Goal: Feedback & Contribution: Leave review/rating

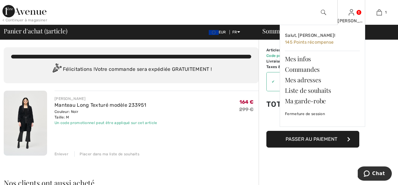
click at [351, 13] on img at bounding box center [350, 12] width 5 height 7
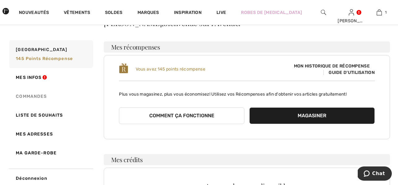
scroll to position [33, 0]
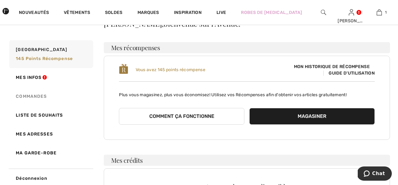
click at [30, 97] on link "Commandes" at bounding box center [50, 96] width 85 height 19
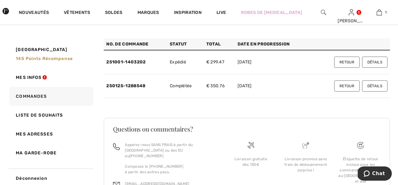
scroll to position [36, 0]
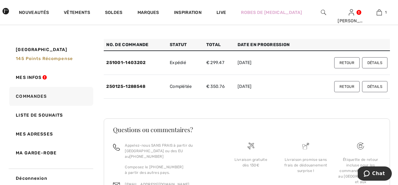
click at [372, 63] on button "Détails" at bounding box center [374, 62] width 25 height 11
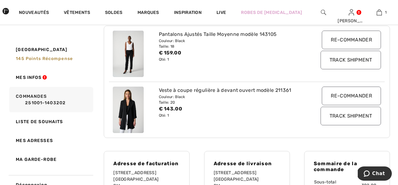
scroll to position [118, 0]
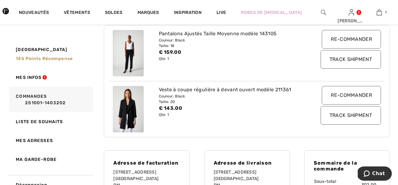
click at [354, 59] on input "Track Shipment" at bounding box center [350, 59] width 60 height 19
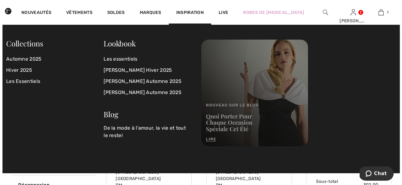
scroll to position [124, 0]
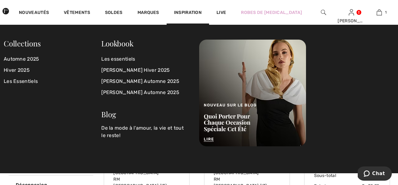
click at [322, 11] on img at bounding box center [323, 12] width 5 height 7
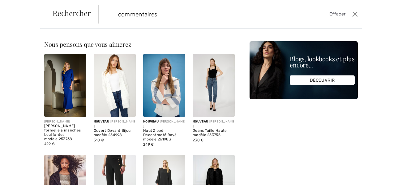
type input "commentaires"
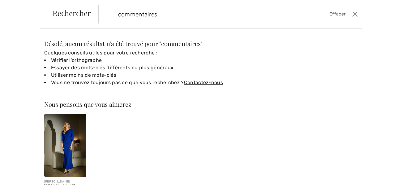
scroll to position [0, 0]
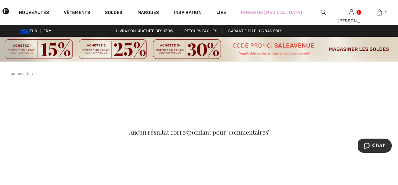
click at [16, 73] on link "commentaires" at bounding box center [24, 73] width 27 height 4
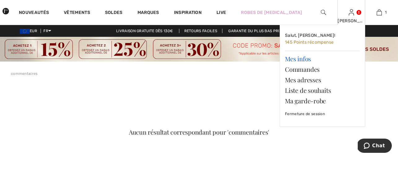
click at [297, 60] on link "Mes infos" at bounding box center [322, 59] width 75 height 11
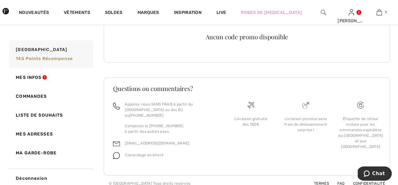
scroll to position [184, 0]
click at [38, 153] on link "Ma garde-robe" at bounding box center [50, 153] width 85 height 19
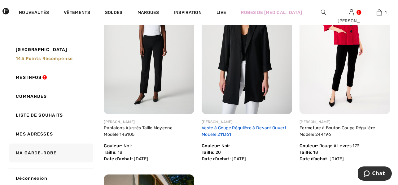
scroll to position [127, 0]
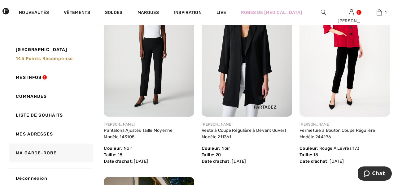
click at [264, 107] on div "Partagez" at bounding box center [265, 101] width 45 height 22
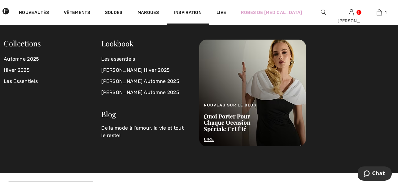
click at [321, 12] on img at bounding box center [323, 12] width 5 height 7
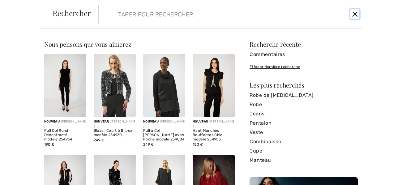
click at [355, 14] on button "Ferme" at bounding box center [355, 14] width 9 height 10
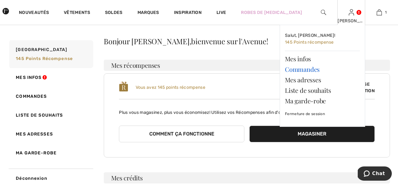
click at [299, 70] on link "Commandes" at bounding box center [322, 69] width 75 height 11
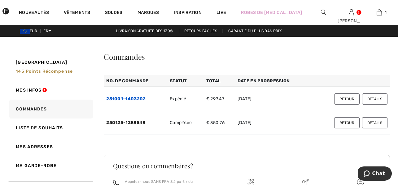
click at [135, 99] on link "251001-1403202" at bounding box center [125, 98] width 39 height 5
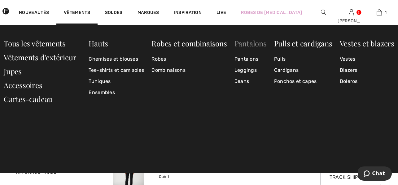
click at [253, 45] on link "Pantalons" at bounding box center [250, 43] width 32 height 10
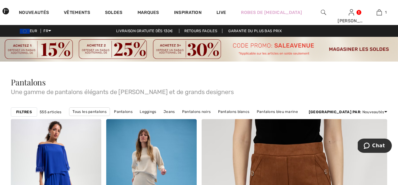
click at [344, 48] on img at bounding box center [199, 49] width 398 height 25
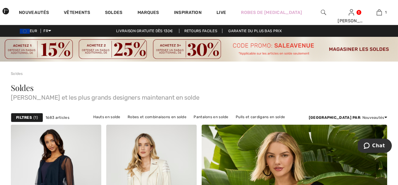
click at [28, 116] on strong "Filtres" at bounding box center [24, 118] width 16 height 6
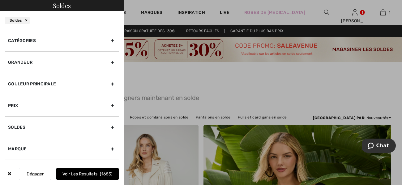
click at [75, 145] on div "Marque" at bounding box center [62, 149] width 114 height 22
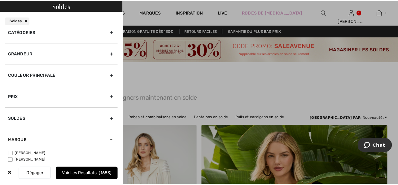
scroll to position [12, 0]
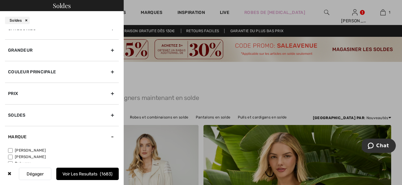
click at [9, 150] on input"] "[PERSON_NAME]" at bounding box center [10, 150] width 5 height 5
checkbox input"] "true"
click at [85, 51] on div "Grandeur" at bounding box center [62, 50] width 114 height 22
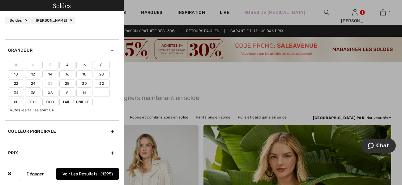
click at [84, 74] on label "18" at bounding box center [84, 74] width 16 height 8
click at [0, 0] on input"] "18" at bounding box center [0, 0] width 0 height 0
click at [100, 74] on label "20" at bounding box center [102, 74] width 16 height 8
click at [0, 0] on input"] "20" at bounding box center [0, 0] width 0 height 0
click at [16, 81] on label "22" at bounding box center [16, 84] width 16 height 8
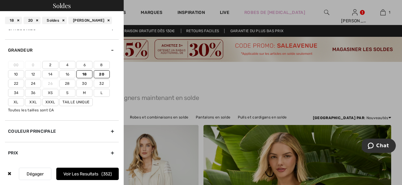
click at [0, 0] on input"] "22" at bounding box center [0, 0] width 0 height 0
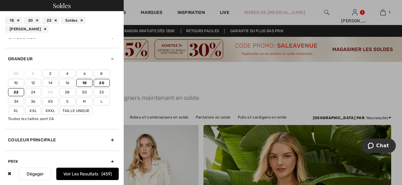
click at [17, 109] on label "Xl" at bounding box center [16, 111] width 16 height 8
click at [0, 0] on input"] "Xl" at bounding box center [0, 0] width 0 height 0
click at [100, 101] on label "L" at bounding box center [102, 101] width 16 height 8
click at [0, 0] on input"] "L" at bounding box center [0, 0] width 0 height 0
click at [83, 175] on button "Voir les resultats 511" at bounding box center [87, 174] width 63 height 12
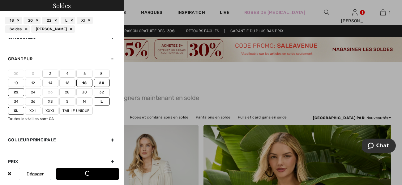
click at [302, 116] on div at bounding box center [201, 92] width 402 height 185
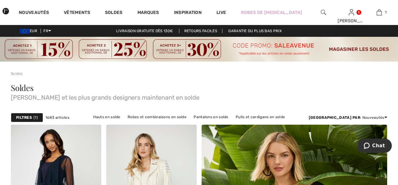
click at [166, 121] on link "Vestes et blazers en solde" at bounding box center [139, 125] width 54 height 8
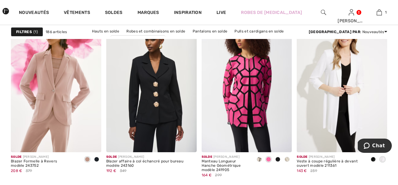
scroll to position [436, 0]
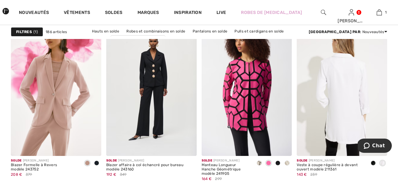
click at [318, 115] on img at bounding box center [341, 89] width 90 height 136
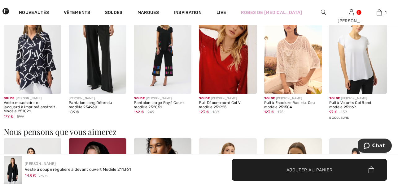
scroll to position [551, 0]
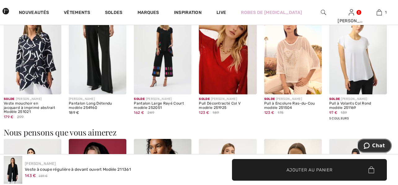
click at [378, 147] on span "Chat" at bounding box center [378, 146] width 13 height 6
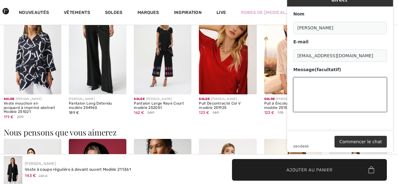
click at [326, 90] on textarea "Message (facultatif)" at bounding box center [339, 94] width 93 height 35
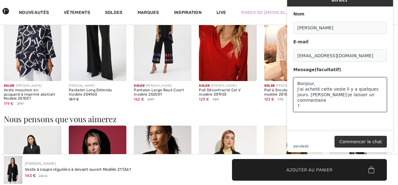
scroll to position [566, 0]
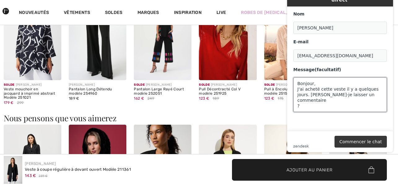
type textarea "Bonjour, J'ai achetë cette veste il y a quelques jours. [PERSON_NAME] laisser u…"
click at [349, 144] on button "Commencer le chat" at bounding box center [360, 142] width 52 height 12
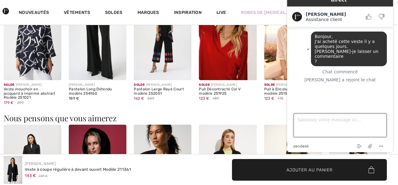
click at [308, 123] on textarea "Saisissez votre message ici..." at bounding box center [339, 126] width 93 height 24
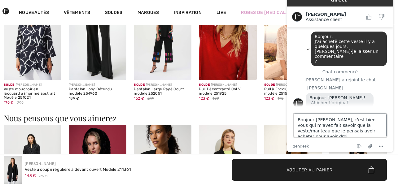
scroll to position [2, 0]
click at [366, 135] on textarea "Bonjour Amanda, c'est bien vous qui m'avez fait savoir que la veste/manteau que…" at bounding box center [339, 126] width 93 height 24
type textarea "[PERSON_NAME], c'est bien vous qui m'avez fait savoir que la veste/manteau que …"
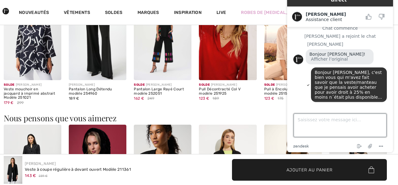
scroll to position [32, 0]
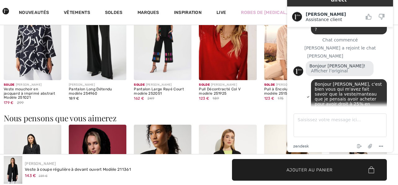
click at [348, 61] on div "Bonjour Isabel! Afficher l’original" at bounding box center [339, 68] width 68 height 15
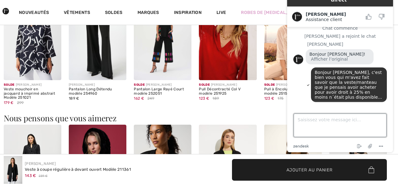
click at [304, 124] on textarea "Saisissez votre message ici..." at bounding box center [339, 126] width 93 height 24
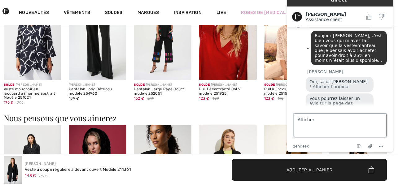
scroll to position [80, 0]
type textarea "Afficher l'original? Je ne comprends pas"
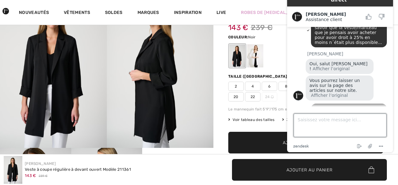
scroll to position [0, 0]
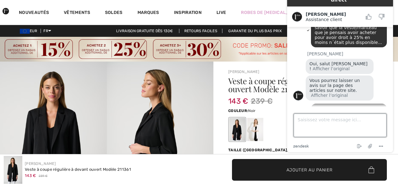
click at [307, 119] on textarea "Saisissez votre message ici..." at bounding box center [339, 126] width 93 height 24
type textarea "V"
click at [308, 119] on textarea "J'ai ëgalement" at bounding box center [339, 126] width 93 height 24
click at [338, 122] on textarea "J'ai également" at bounding box center [339, 126] width 93 height 24
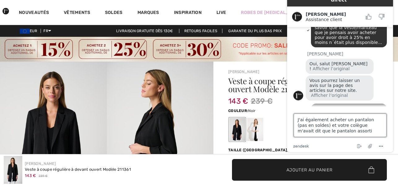
click at [344, 125] on textarea "J'ai également acheter un pantalon (pas en soldes) et votre colègue m'avait dit…" at bounding box center [339, 126] width 93 height 24
click at [348, 128] on textarea "J'ai également acheter un pantalon (pas en soldes) et votre colègue m'avait dit…" at bounding box center [339, 126] width 93 height 24
click at [343, 127] on textarea "J'ai également acheter un pantalon (pas en soldes) et votre colègue m'avait dit…" at bounding box center [339, 126] width 93 height 24
click at [356, 127] on textarea "J'ai également acheter un pantalon (pas en soldes) et votre collègue m'avait di…" at bounding box center [339, 126] width 93 height 24
click at [349, 131] on textarea "J'ai également acheter un pantalon (pas en soldes) et votre collègue m'avait di…" at bounding box center [339, 126] width 93 height 24
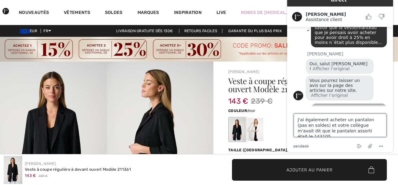
type textarea "J'ai également acheter un pantalon (pas en soldes) et votre collègue m'avait di…"
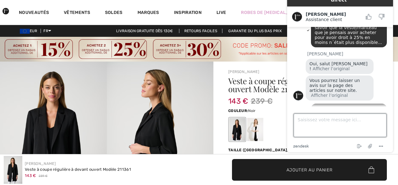
scroll to position [125, 0]
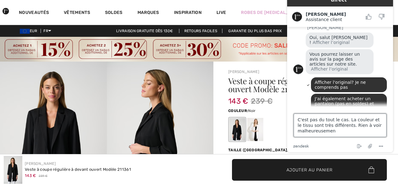
type textarea "C'est pas du tout le cas. La couleur et le tissu sont très différents. Rien à v…"
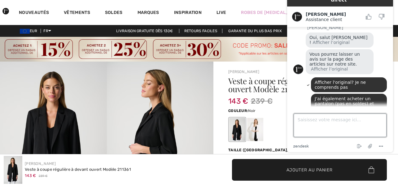
scroll to position [151, 0]
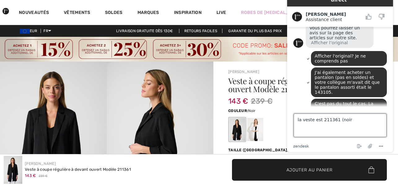
type textarea "la veste est 211361 (noir)"
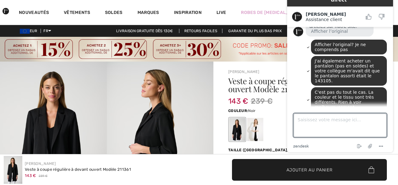
click at [278, 106] on div "143 € 239 €" at bounding box center [292, 101] width 129 height 11
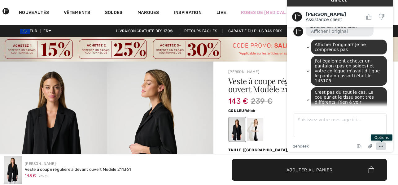
click at [382, 147] on icon "Menu" at bounding box center [380, 146] width 7 height 7
click at [274, 126] on div at bounding box center [305, 130] width 155 height 26
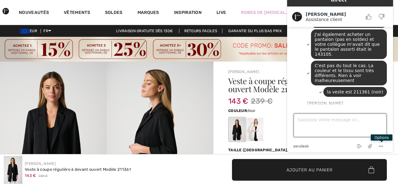
click at [311, 126] on textarea "Saisissez votre message ici..." at bounding box center [339, 126] width 93 height 24
type textarea "Quel pantalon est assorti avec cette veste?"
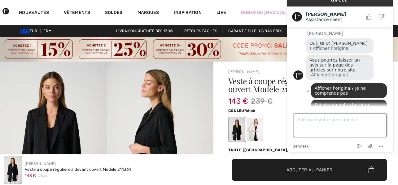
scroll to position [207, 0]
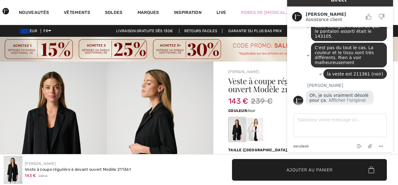
drag, startPoint x: 352, startPoint y: 7, endPoint x: 223, endPoint y: 27, distance: 130.9
click at [282, 27] on html "Live Chat | Chat en direct Created with Sketch. Amanda Assistance client Assist…" at bounding box center [340, 69] width 116 height 175
click at [304, 123] on textarea "Saisissez votre message ici..." at bounding box center [339, 126] width 93 height 24
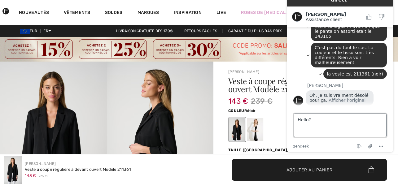
type textarea "Hello??"
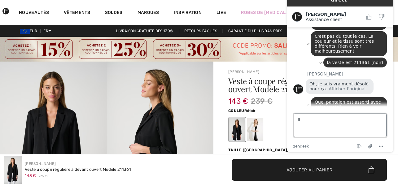
type textarea "I"
click at [329, 120] on textarea "Amanda, vous ètes toujours là?" at bounding box center [339, 126] width 93 height 24
type textarea "Amanda, vous êtes toujours là?"
click at [363, 123] on textarea "Amanda, vous êtes toujours là?" at bounding box center [339, 126] width 93 height 24
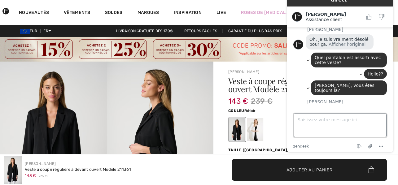
scroll to position [262, 0]
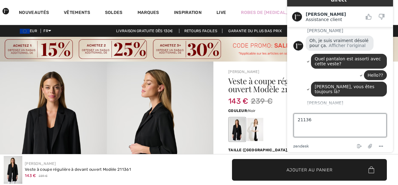
type textarea "211361"
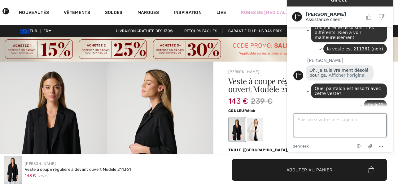
scroll to position [275, 0]
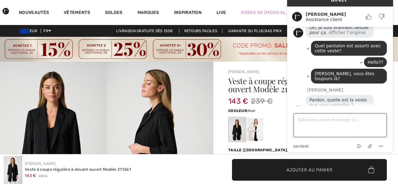
click at [331, 120] on textarea "Saisissez votre message ici..." at bounding box center [339, 126] width 93 height 24
type textarea "C'est écrit plus haut"
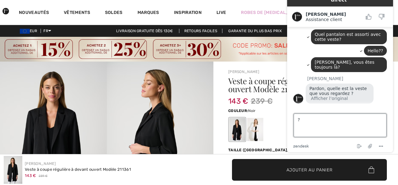
type textarea "??"
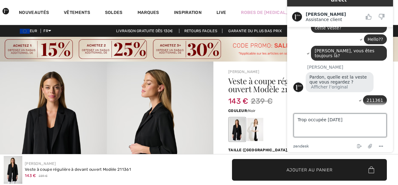
type textarea "Trop occupée aujourd'hui?"
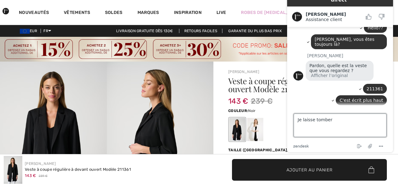
type textarea "Je laisse tomber?"
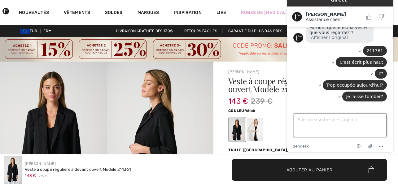
scroll to position [384, 0]
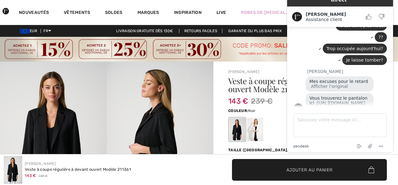
click at [336, 106] on button "Afficher l’original" at bounding box center [329, 108] width 37 height 5
click at [334, 101] on link "https://www.1ereavenue.com/en/slim-ankle-length-trousers-style-144092-p15165/" at bounding box center [327, 106] width 36 height 10
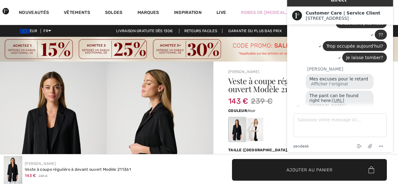
scroll to position [512, 0]
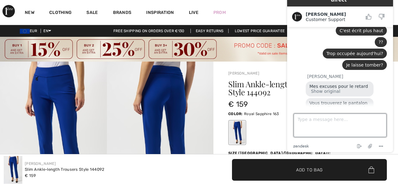
click at [304, 121] on textarea "Type a message here..." at bounding box center [339, 126] width 93 height 24
type textarea "Il n'existe pas en noir?"
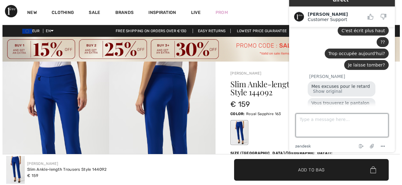
scroll to position [393, 0]
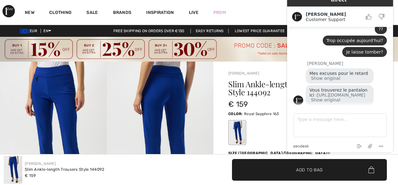
click at [172, 131] on img at bounding box center [160, 142] width 107 height 160
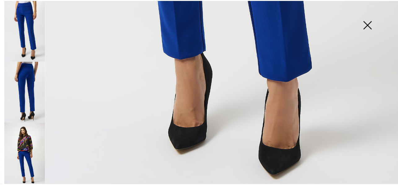
scroll to position [411, 0]
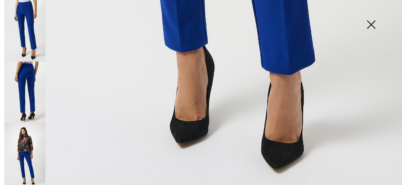
click at [373, 26] on img at bounding box center [371, 25] width 31 height 32
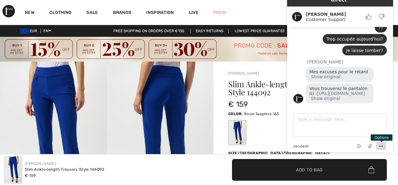
scroll to position [393, 0]
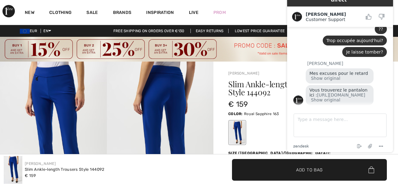
click at [276, 141] on div at bounding box center [305, 133] width 155 height 26
click at [295, 12] on img at bounding box center [297, 17] width 10 height 10
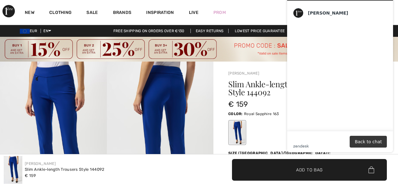
click at [368, 139] on button "Back to chat" at bounding box center [367, 142] width 37 height 12
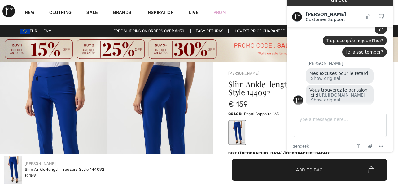
click at [386, 10] on div at bounding box center [375, 16] width 26 height 13
click at [386, 6] on div "[PERSON_NAME] Customer Support Customer Support" at bounding box center [340, 16] width 106 height 20
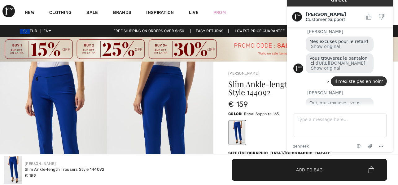
scroll to position [452, 0]
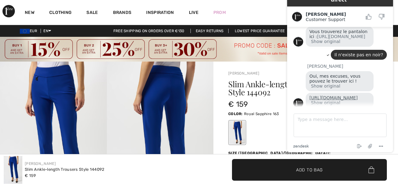
click at [333, 95] on link "[URL][DOMAIN_NAME]" at bounding box center [333, 97] width 48 height 5
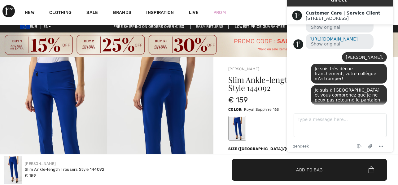
scroll to position [6, 0]
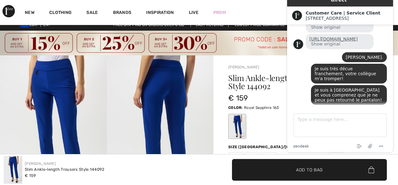
click at [340, 37] on link "[URL][DOMAIN_NAME]" at bounding box center [333, 39] width 48 height 5
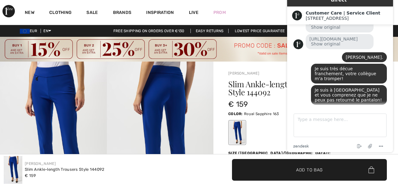
click at [380, 11] on h2 "Customer Care | Service Client" at bounding box center [346, 13] width 82 height 5
click at [300, 11] on img at bounding box center [297, 16] width 10 height 10
click at [294, 11] on img at bounding box center [297, 16] width 10 height 10
click at [271, 129] on div at bounding box center [305, 133] width 155 height 26
click at [381, 145] on icon "Menu" at bounding box center [380, 146] width 7 height 7
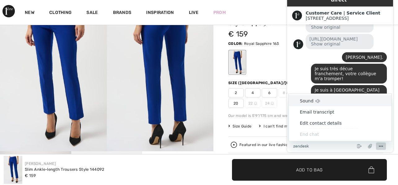
click at [151, 86] on img at bounding box center [160, 71] width 107 height 160
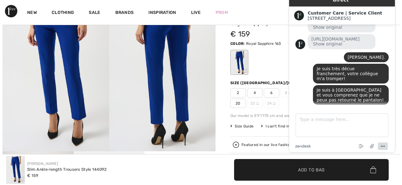
scroll to position [71, 0]
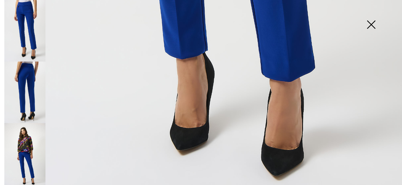
click at [372, 27] on img at bounding box center [371, 25] width 31 height 32
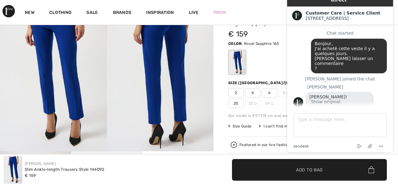
scroll to position [0, 0]
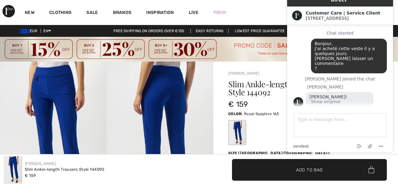
click at [354, 11] on h2 "Customer Care | Service Client" at bounding box center [346, 13] width 82 height 5
click at [369, 11] on h2 "Customer Care | Service Client" at bounding box center [346, 13] width 82 height 5
click at [293, 11] on img at bounding box center [297, 16] width 10 height 10
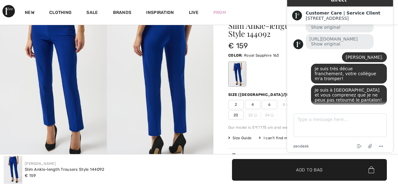
scroll to position [61, 0]
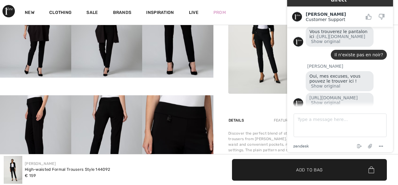
scroll to position [340, 0]
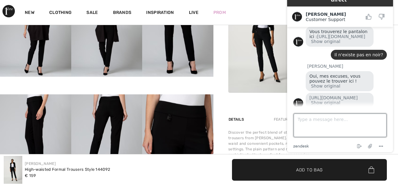
click at [334, 123] on textarea "Type a message here..." at bounding box center [339, 126] width 93 height 24
type textarea "Merci Amanda."
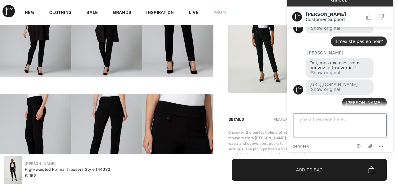
scroll to position [465, 0]
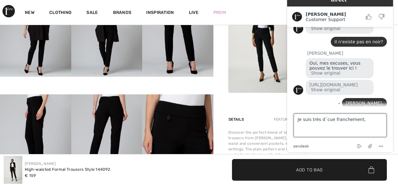
click at [330, 120] on textarea "Je suis très d¨cue franchement," at bounding box center [339, 126] width 93 height 24
click at [326, 120] on textarea "Je suis très d¨cue franchement," at bounding box center [339, 126] width 93 height 24
click at [321, 121] on textarea "Je suis très écue franchement," at bounding box center [339, 126] width 93 height 24
click at [363, 122] on textarea "Je suis très décue franchement," at bounding box center [339, 126] width 93 height 24
type textarea "Je suis très décue franchement, votre collègue m'a tromper!"
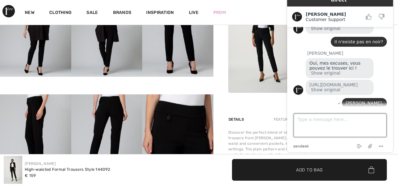
scroll to position [481, 0]
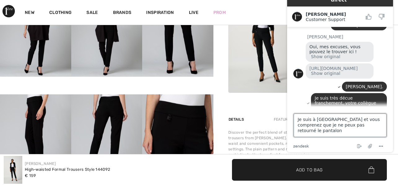
type textarea "Je suis à rome et vous comprenez que je ne peux pas retourné le pantalon!"
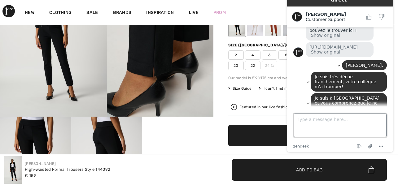
scroll to position [103, 0]
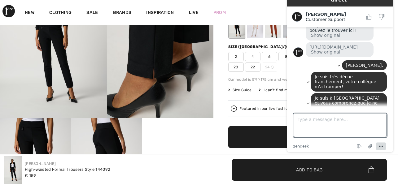
click at [382, 146] on icon "Menu" at bounding box center [380, 146] width 7 height 7
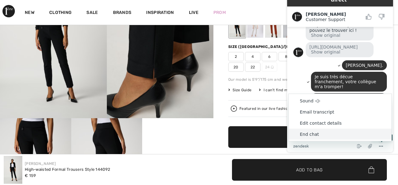
click at [320, 132] on li "End chat" at bounding box center [339, 134] width 103 height 11
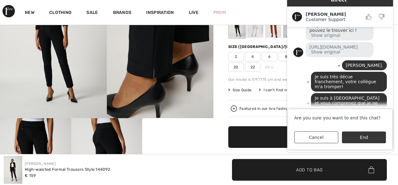
click at [359, 139] on button "End" at bounding box center [364, 138] width 44 height 12
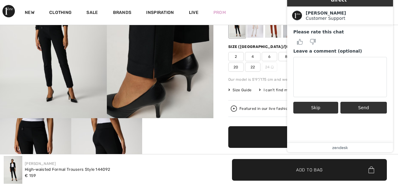
click at [317, 102] on button "Skip" at bounding box center [315, 108] width 45 height 12
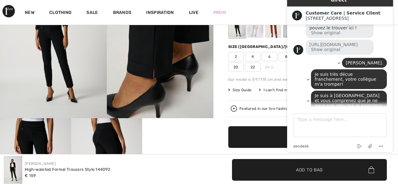
scroll to position [508, 0]
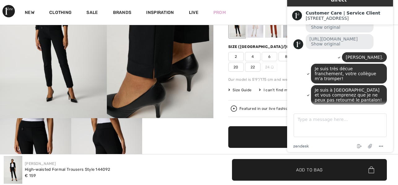
click at [266, 7] on div "New Clothing Sale Brands Inspiration Live Prom Isabel Hi, Isabel! 145 Reward po…" at bounding box center [199, 12] width 398 height 25
click at [267, 72] on div "High-waisted Formal Trousers Style 144092 € 159 Color: Black Size (CA/US): 2 4 …" at bounding box center [305, 78] width 155 height 209
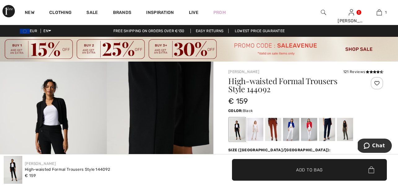
click at [360, 72] on div "121 Reviews" at bounding box center [363, 72] width 40 height 6
click at [349, 72] on div "121 Reviews" at bounding box center [363, 72] width 40 height 6
click at [348, 84] on h1 "High-waisted Formal Trousers Style 144092" at bounding box center [292, 85] width 129 height 16
click at [355, 71] on div "121 Reviews" at bounding box center [363, 72] width 40 height 6
click at [361, 72] on div "121 Reviews" at bounding box center [363, 72] width 40 height 6
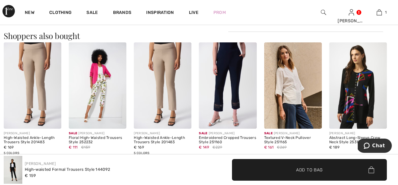
scroll to position [605, 0]
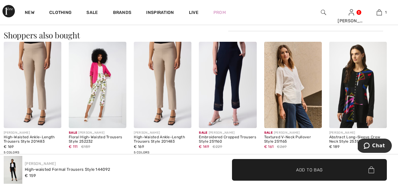
click at [238, 96] on img at bounding box center [228, 85] width 58 height 86
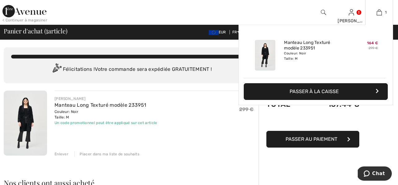
click at [265, 58] on img at bounding box center [265, 55] width 20 height 31
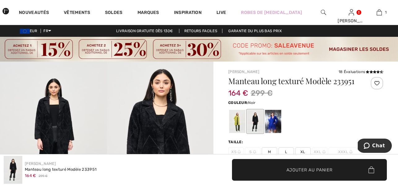
click at [323, 13] on img at bounding box center [323, 12] width 5 height 7
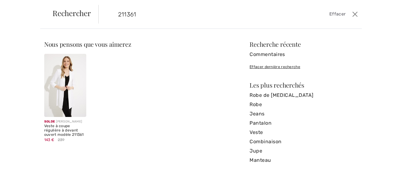
type input "211361"
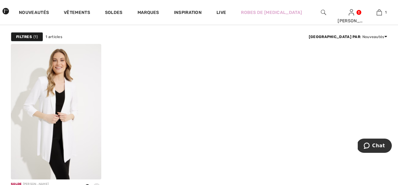
scroll to position [66, 0]
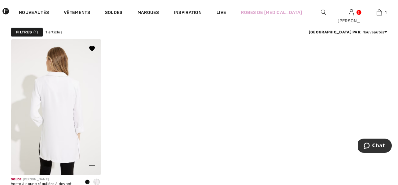
click at [74, 118] on img at bounding box center [56, 107] width 90 height 136
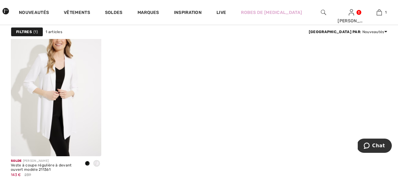
scroll to position [85, 0]
click at [86, 163] on span at bounding box center [87, 163] width 5 height 5
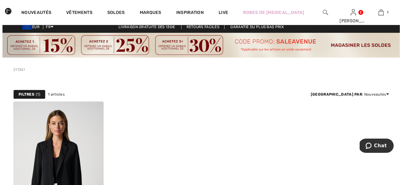
scroll to position [0, 0]
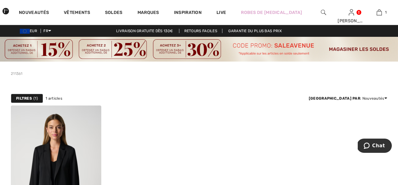
click at [319, 12] on div at bounding box center [323, 12] width 28 height 25
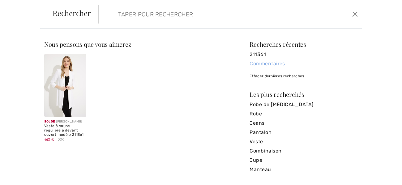
click at [266, 63] on link "Commentaires" at bounding box center [304, 63] width 108 height 9
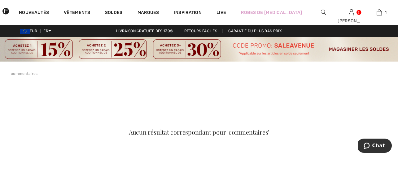
click at [321, 12] on img at bounding box center [323, 12] width 5 height 7
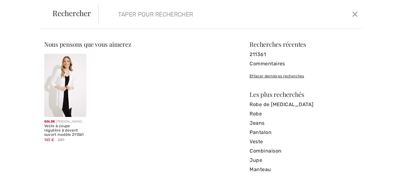
click at [281, 76] on div "Effacer dernières recherches" at bounding box center [304, 76] width 108 height 6
click at [269, 76] on div "Effacer dernières recherches" at bounding box center [304, 76] width 108 height 6
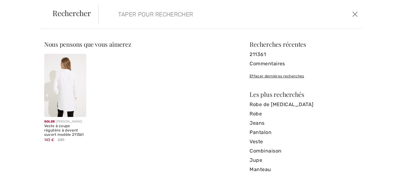
click at [63, 78] on img at bounding box center [65, 85] width 42 height 63
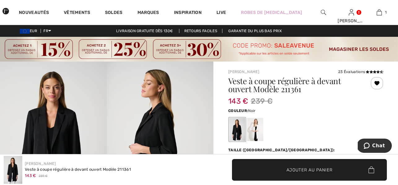
click at [164, 105] on img at bounding box center [160, 142] width 107 height 160
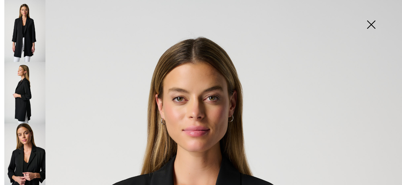
click at [371, 24] on img at bounding box center [371, 25] width 31 height 32
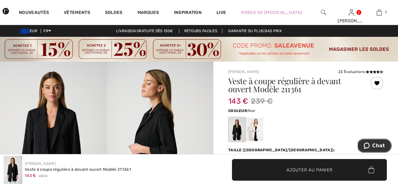
click at [376, 143] on span "Chat" at bounding box center [378, 146] width 13 height 6
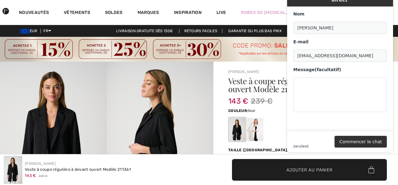
click at [275, 126] on div at bounding box center [305, 130] width 155 height 26
click at [298, 145] on icon "zendesk .cls-1{fill:#03363d;}" at bounding box center [300, 146] width 15 height 3
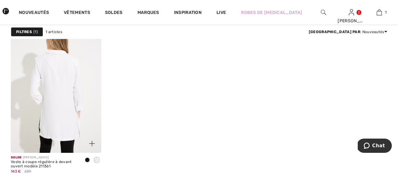
scroll to position [87, 0]
click at [60, 109] on img at bounding box center [56, 87] width 90 height 136
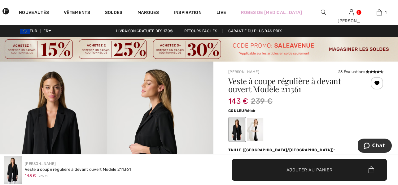
click at [377, 82] on div at bounding box center [376, 83] width 12 height 12
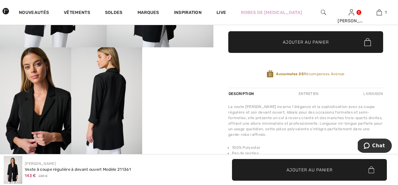
scroll to position [176, 0]
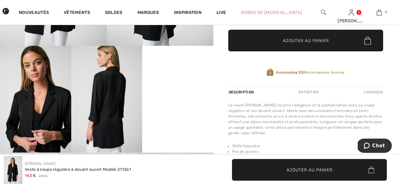
click at [239, 90] on div "Description" at bounding box center [241, 92] width 27 height 11
click at [309, 90] on div "Entretien" at bounding box center [308, 92] width 31 height 11
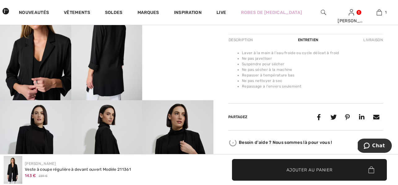
scroll to position [229, 0]
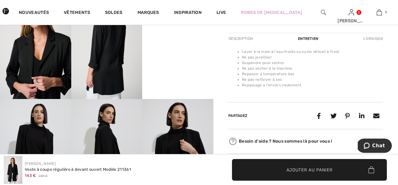
click at [374, 39] on div "Livraison" at bounding box center [371, 38] width 21 height 11
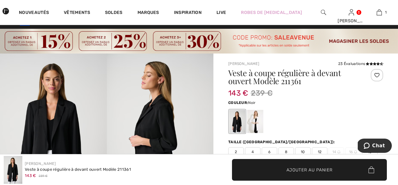
scroll to position [0, 0]
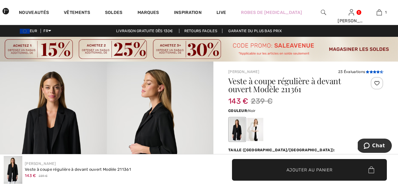
click at [376, 72] on icon at bounding box center [377, 71] width 3 height 3
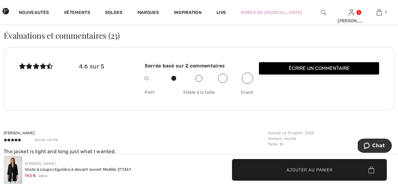
scroll to position [912, 0]
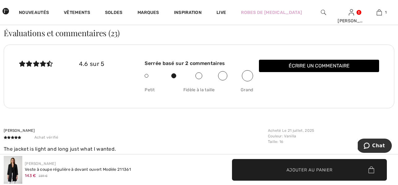
click at [328, 64] on button "Écrire un commentaire" at bounding box center [319, 66] width 120 height 12
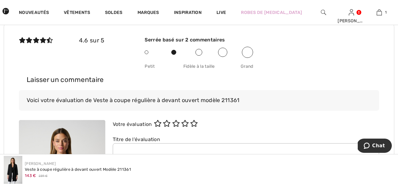
scroll to position [938, 0]
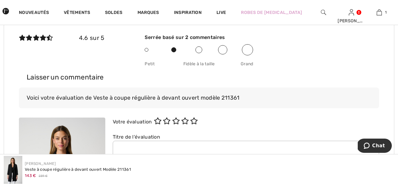
click at [146, 48] on span at bounding box center [147, 50] width 4 height 4
click at [176, 47] on div at bounding box center [177, 50] width 22 height 7
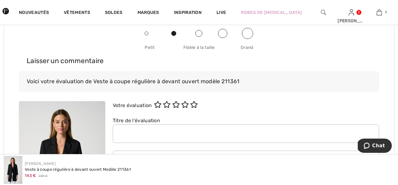
scroll to position [959, 0]
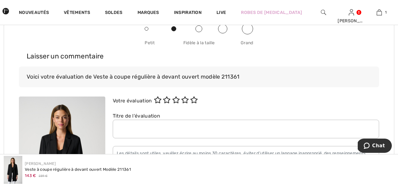
click at [162, 97] on icon at bounding box center [158, 100] width 8 height 7
click at [169, 97] on icon at bounding box center [167, 100] width 8 height 7
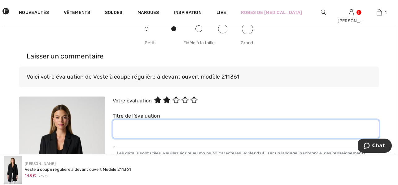
click at [136, 126] on input "text" at bounding box center [246, 129] width 266 height 19
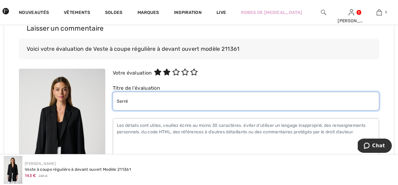
scroll to position [987, 0]
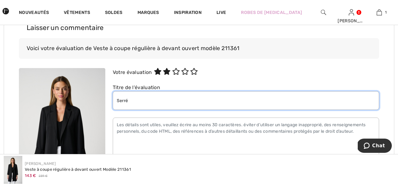
type input "Serré"
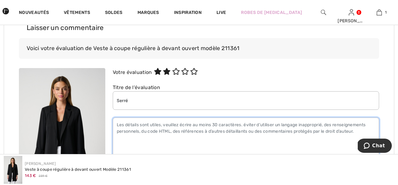
click at [116, 123] on textarea at bounding box center [246, 143] width 266 height 50
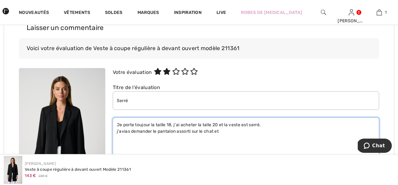
click at [208, 120] on textarea "Je porte toujour la taille 18, j'ai acheter la talle 20 et la veste est serré. …" at bounding box center [246, 143] width 266 height 50
click at [263, 122] on textarea "Je porte toujour la taille 18, j'ai acheter la taille 20 et la veste est serré.…" at bounding box center [246, 143] width 266 height 50
type textarea "Je porte toujour la taille 18, j'ai acheter la taille 20 et la veste est serrée…"
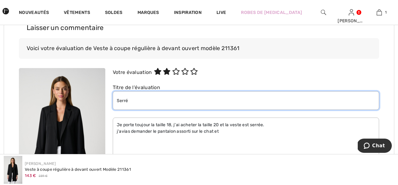
click at [128, 96] on input "Serré" at bounding box center [246, 100] width 266 height 19
type input "Serrée"
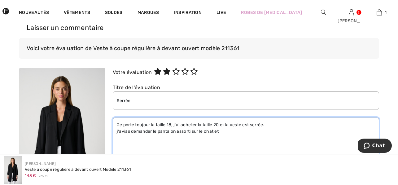
click at [227, 132] on textarea "Je porte toujour la taille 18, j'ai acheter la taille 20 et la veste est serrée…" at bounding box center [246, 143] width 266 height 50
click at [127, 129] on textarea "Je porte toujour la taille 18, j'ai acheter la taille 20 et la veste est serrée…" at bounding box center [246, 143] width 266 height 50
click at [228, 128] on textarea "Je porte toujour la taille 18, j'ai acheter la taille 20 et la veste est serrée…" at bounding box center [246, 143] width 266 height 50
click at [220, 134] on textarea "Je porte toujour la taille 18, j'ai acheter la taille 20 et la veste est serrée…" at bounding box center [246, 143] width 266 height 50
click at [232, 135] on textarea "Je porte toujour la taille 18, j'ai acheter la taille 20 et la veste est serrée…" at bounding box center [246, 143] width 266 height 50
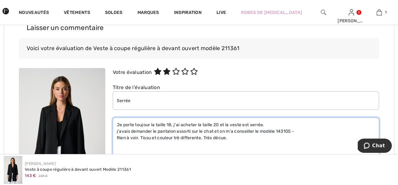
click at [223, 135] on textarea "Je porte toujour la taille 18, j'ai acheter la taille 20 et la veste est serrée…" at bounding box center [246, 143] width 266 height 50
click at [235, 136] on textarea "Je porte toujour la taille 18, j'ai acheter la taille 20 et la veste est serrée…" at bounding box center [246, 143] width 266 height 50
click at [180, 134] on textarea "Je porte toujour la taille 18, j'ai acheter la taille 20 et la veste est serrée…" at bounding box center [246, 143] width 266 height 50
click at [250, 136] on textarea "Je porte toujour la taille 18, j'ai acheter la taille 20 et la veste est serrée…" at bounding box center [246, 143] width 266 height 50
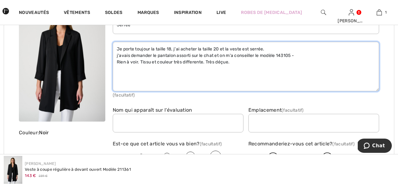
scroll to position [1065, 0]
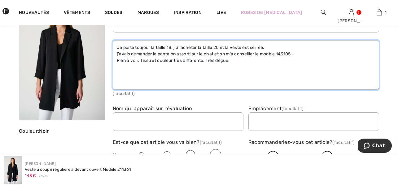
type textarea "Je porte toujour la taille 18, j'ai acheter la taille 20 et la veste est serrée…"
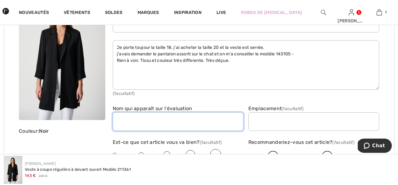
click at [197, 121] on input "text" at bounding box center [178, 121] width 131 height 19
type input "[PERSON_NAME]"
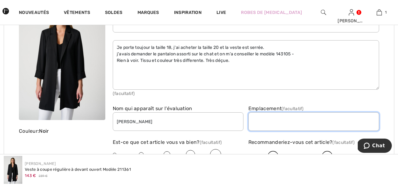
click at [261, 115] on input "text" at bounding box center [313, 121] width 131 height 19
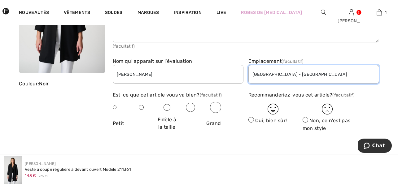
scroll to position [1114, 0]
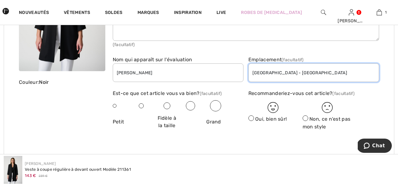
type input "Rome - Italie"
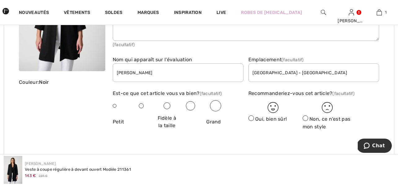
click at [113, 104] on span at bounding box center [115, 106] width 4 height 4
click at [141, 103] on span at bounding box center [141, 105] width 5 height 5
click at [307, 115] on span at bounding box center [305, 118] width 6 height 6
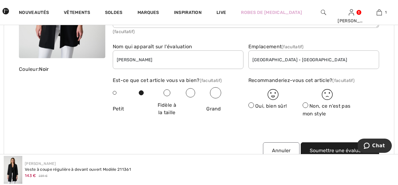
scroll to position [1129, 0]
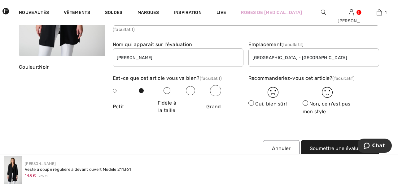
click at [304, 100] on span at bounding box center [305, 103] width 6 height 6
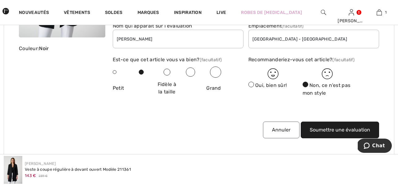
scroll to position [1149, 0]
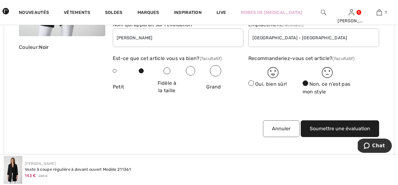
click at [329, 123] on button "Soumettre une évaluation" at bounding box center [339, 128] width 78 height 17
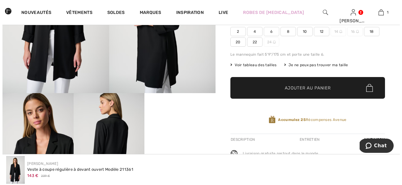
scroll to position [0, 0]
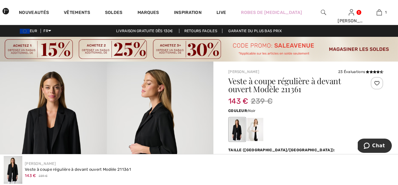
click at [320, 13] on div at bounding box center [323, 12] width 28 height 25
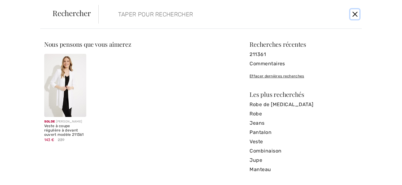
click at [354, 15] on button "Ferme" at bounding box center [355, 14] width 9 height 10
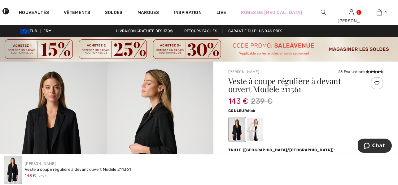
click at [325, 11] on img at bounding box center [323, 12] width 5 height 7
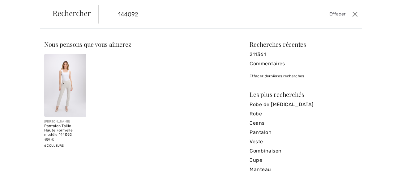
type input "144092"
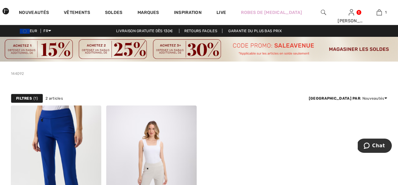
click at [323, 11] on img at bounding box center [323, 12] width 5 height 7
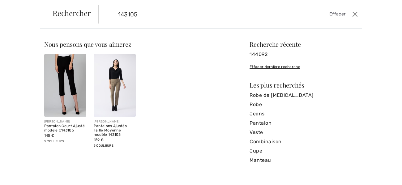
type input "143105"
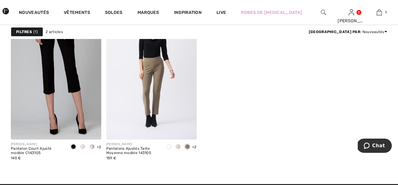
scroll to position [102, 0]
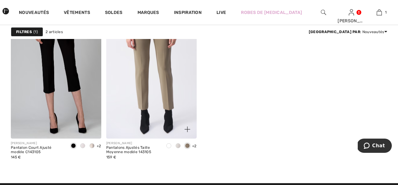
click at [172, 99] on img at bounding box center [151, 71] width 90 height 136
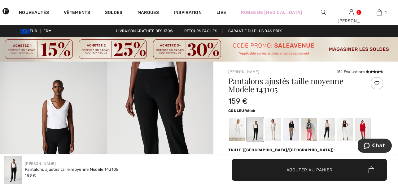
scroll to position [7, 0]
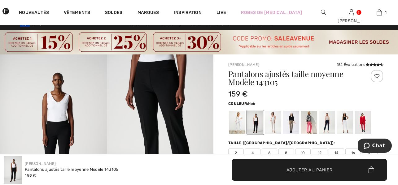
click at [254, 123] on div at bounding box center [255, 122] width 16 height 23
click at [373, 64] on icon at bounding box center [374, 64] width 3 height 3
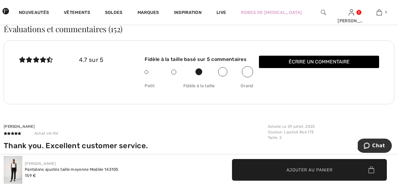
scroll to position [1031, 0]
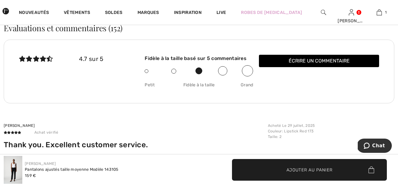
click at [174, 71] on span at bounding box center [173, 71] width 5 height 5
click at [222, 72] on span at bounding box center [222, 70] width 9 height 9
click at [288, 60] on button "Écrire un commentaire" at bounding box center [319, 61] width 120 height 12
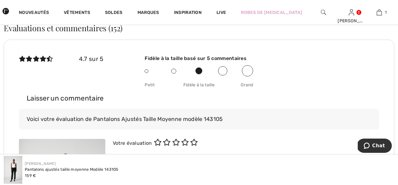
click at [171, 143] on icon at bounding box center [167, 142] width 8 height 7
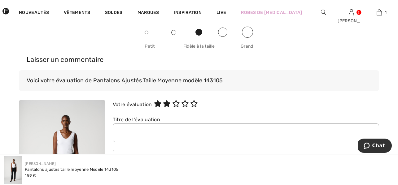
scroll to position [1072, 0]
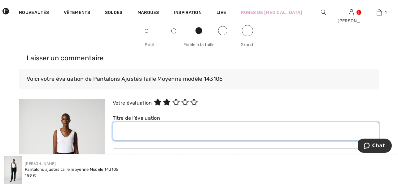
click at [166, 133] on input "text" at bounding box center [246, 131] width 266 height 19
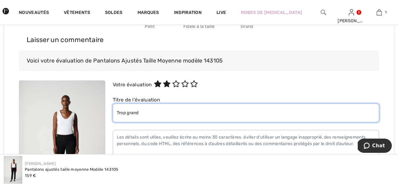
scroll to position [1104, 0]
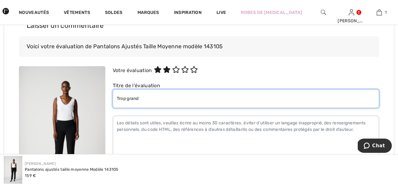
type input "Trop grand"
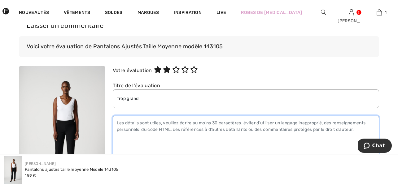
click at [117, 124] on textarea at bounding box center [246, 141] width 266 height 50
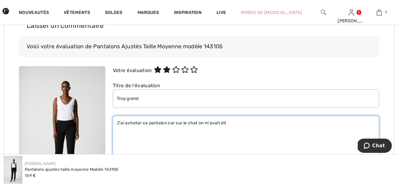
click at [168, 124] on textarea "J'ai acheter ce pantalon car sur le chat on m'avait dit" at bounding box center [246, 141] width 266 height 50
click at [258, 123] on textarea "J'ai acheter ce pantalon en noir car sur le chat on m'avait dit" at bounding box center [246, 141] width 266 height 50
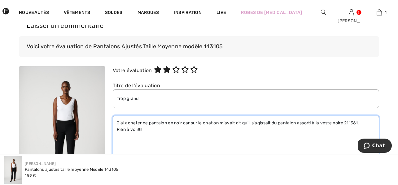
click at [146, 131] on textarea "J'ai acheter ce pantalon en noir car sur le chat on m'avait dit qu'il s'agissai…" at bounding box center [246, 141] width 266 height 50
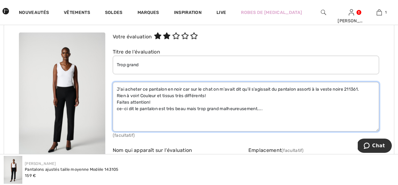
scroll to position [1139, 0]
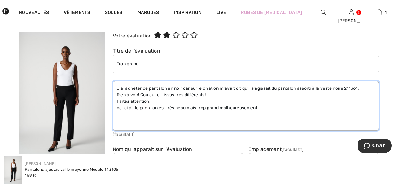
click at [141, 90] on textarea "J'ai acheter ce pantalon en noir car sur le chat on m'avait dit qu'il s'agissai…" at bounding box center [246, 106] width 266 height 50
click at [119, 110] on textarea "J'ai acheté ce pantalon en noir car sur le chat on m'avait dit qu'il s'agissait…" at bounding box center [246, 106] width 266 height 50
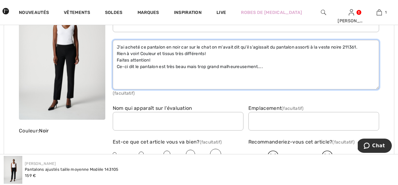
scroll to position [1181, 0]
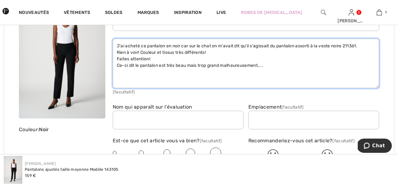
type textarea "J'ai acheté ce pantalon en noir car sur le chat on m'avait dit qu'il s'agissait…"
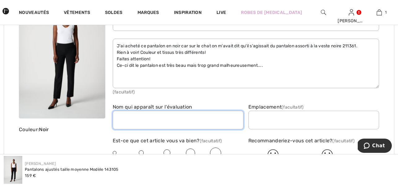
click at [128, 119] on input "text" at bounding box center [178, 120] width 131 height 19
type input "[PERSON_NAME]"
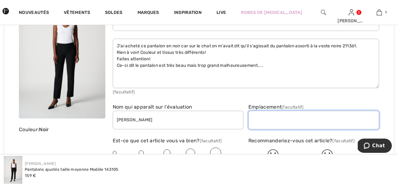
click at [260, 121] on input "text" at bounding box center [313, 120] width 131 height 19
type input "Rome - Italie"
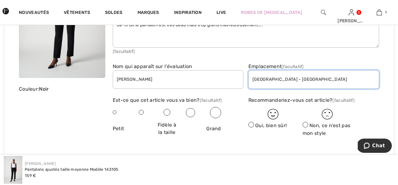
scroll to position [1223, 0]
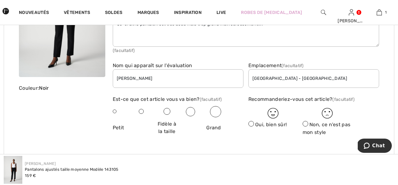
click at [215, 114] on span at bounding box center [215, 111] width 11 height 11
click at [273, 114] on img at bounding box center [272, 113] width 11 height 11
click at [273, 115] on img at bounding box center [272, 113] width 11 height 11
click at [252, 125] on span at bounding box center [251, 124] width 6 height 6
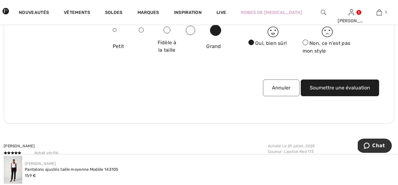
scroll to position [1305, 0]
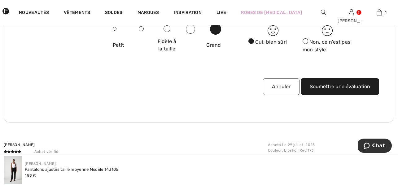
click at [335, 87] on button "Soumettre une évaluation" at bounding box center [339, 86] width 78 height 17
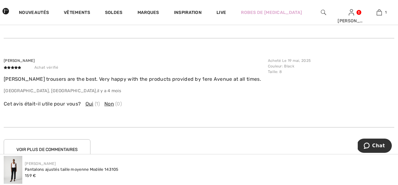
scroll to position [1305, 0]
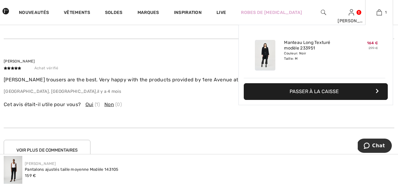
click at [352, 93] on button "Passer à la caisse" at bounding box center [316, 91] width 144 height 17
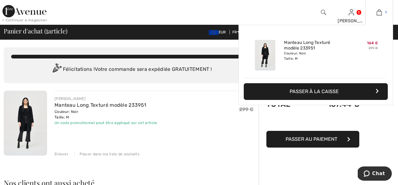
click at [378, 15] on img at bounding box center [378, 12] width 5 height 7
click at [377, 13] on img at bounding box center [378, 12] width 5 height 7
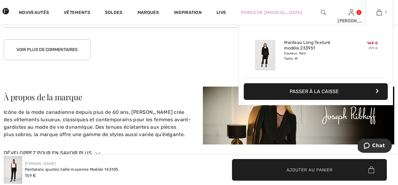
click at [380, 14] on img at bounding box center [378, 12] width 5 height 7
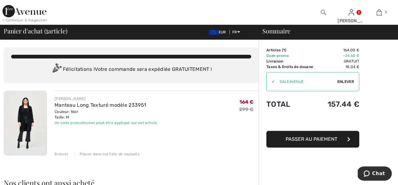
click at [344, 82] on span "Enlever" at bounding box center [345, 82] width 17 height 6
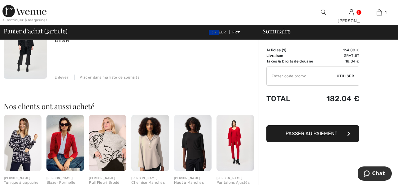
scroll to position [76, 0]
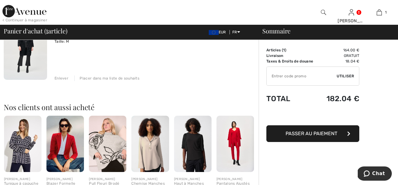
click at [58, 79] on div "Enlever" at bounding box center [61, 79] width 14 height 6
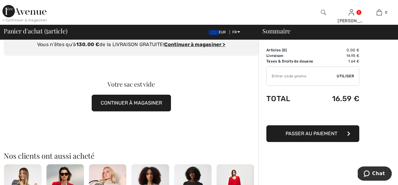
scroll to position [0, 0]
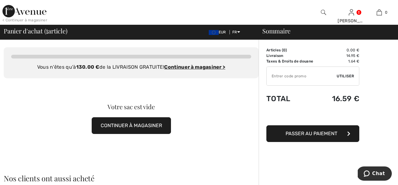
click at [132, 126] on button "CONTINUER À MAGASINER" at bounding box center [131, 125] width 79 height 17
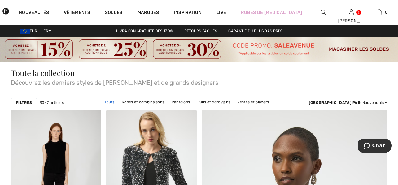
click at [100, 102] on link "Hauts" at bounding box center [108, 102] width 17 height 8
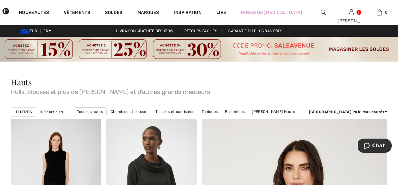
click at [28, 111] on strong "Filtres" at bounding box center [24, 112] width 16 height 6
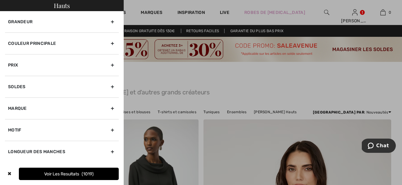
click at [255, 79] on div at bounding box center [201, 92] width 402 height 185
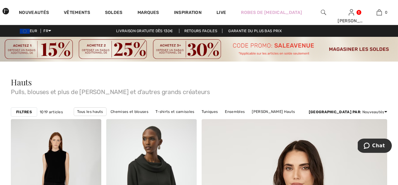
click at [339, 49] on img at bounding box center [199, 49] width 398 height 25
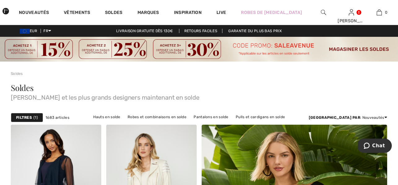
click at [27, 117] on strong "Filtres" at bounding box center [24, 118] width 16 height 6
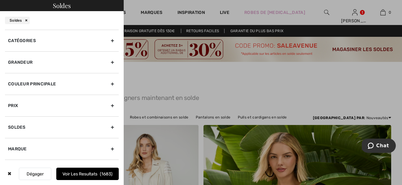
click at [68, 128] on div "Soldes" at bounding box center [62, 127] width 114 height 22
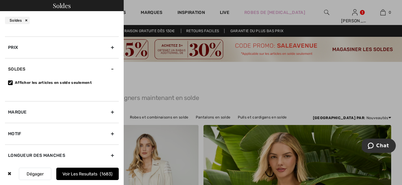
scroll to position [60, 0]
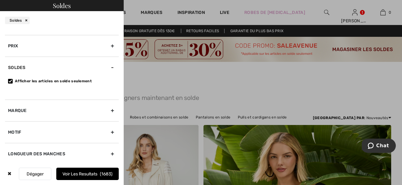
click at [74, 112] on div "Marque" at bounding box center [62, 111] width 114 height 22
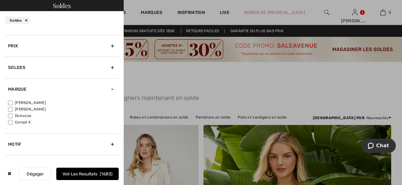
click at [11, 109] on input"] "[PERSON_NAME]" at bounding box center [10, 109] width 5 height 5
checkbox input"] "true"
click at [11, 102] on input"] "[PERSON_NAME]" at bounding box center [10, 103] width 5 height 5
checkbox input"] "true"
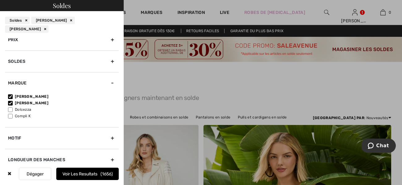
scroll to position [75, 0]
click at [80, 130] on div "Motif" at bounding box center [62, 138] width 114 height 22
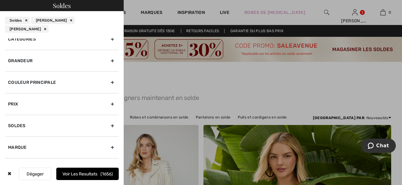
scroll to position [0, 0]
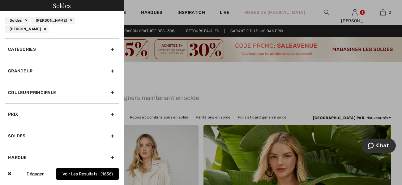
click at [86, 63] on div "Grandeur" at bounding box center [62, 71] width 114 height 22
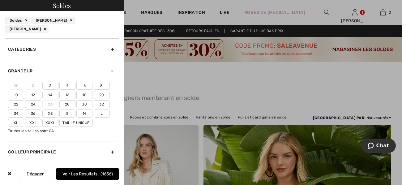
click at [86, 91] on label "18" at bounding box center [84, 95] width 16 height 8
click at [0, 0] on input"] "18" at bounding box center [0, 0] width 0 height 0
click at [98, 94] on label "20" at bounding box center [102, 95] width 16 height 8
click at [0, 0] on input"] "20" at bounding box center [0, 0] width 0 height 0
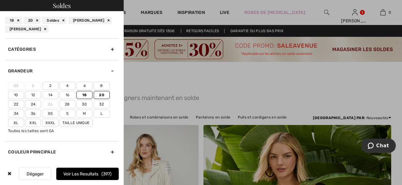
click at [104, 114] on label "L" at bounding box center [102, 114] width 16 height 8
click at [0, 0] on input"] "L" at bounding box center [0, 0] width 0 height 0
click at [18, 123] on label "Xl" at bounding box center [16, 123] width 16 height 8
click at [0, 0] on input"] "Xl" at bounding box center [0, 0] width 0 height 0
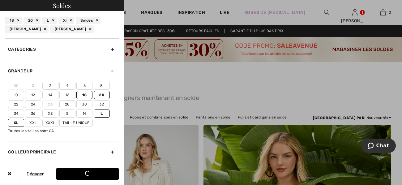
click at [31, 122] on label "Xxl" at bounding box center [33, 123] width 16 height 8
click at [0, 0] on input"] "Xxl" at bounding box center [0, 0] width 0 height 0
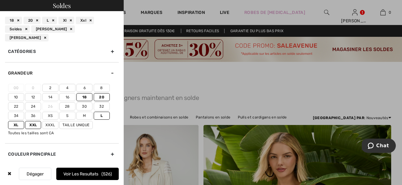
scroll to position [8, 0]
click at [76, 172] on button "Voir les resultats 526" at bounding box center [87, 174] width 63 height 12
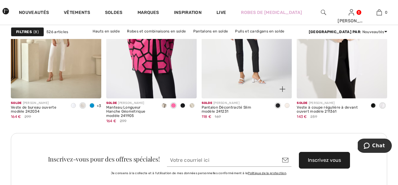
scroll to position [1244, 0]
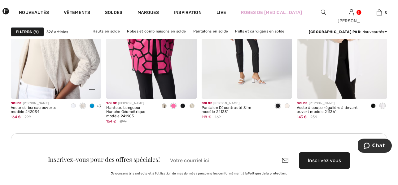
click at [64, 70] on img at bounding box center [56, 31] width 90 height 136
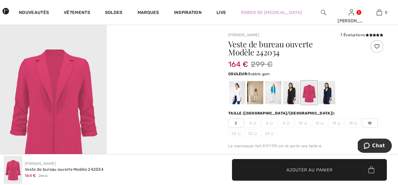
scroll to position [37, 0]
click at [327, 97] on div at bounding box center [327, 92] width 16 height 23
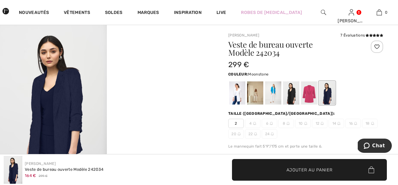
click at [253, 97] on div at bounding box center [255, 92] width 16 height 23
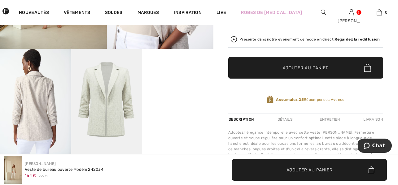
scroll to position [0, 0]
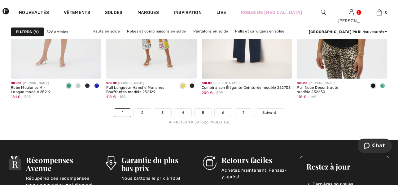
scroll to position [2617, 0]
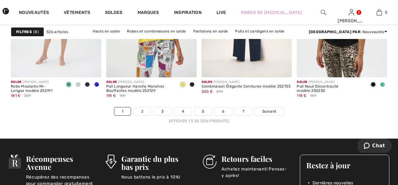
click at [143, 113] on link "2" at bounding box center [142, 111] width 17 height 8
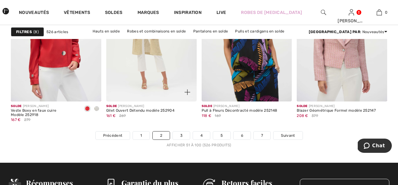
scroll to position [2577, 0]
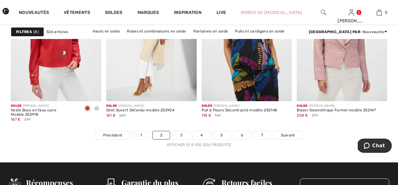
click at [176, 134] on link "3" at bounding box center [181, 135] width 17 height 8
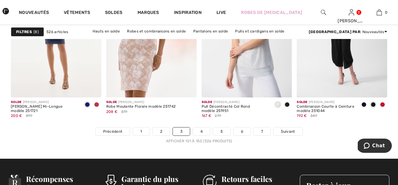
scroll to position [2598, 0]
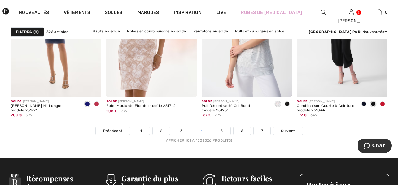
click at [200, 130] on link "4" at bounding box center [201, 131] width 17 height 8
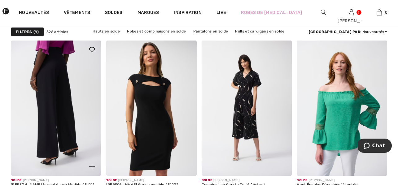
scroll to position [1757, 0]
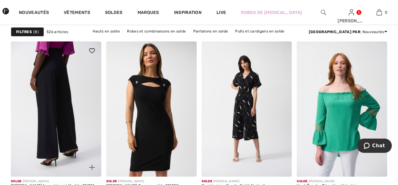
click at [65, 93] on img at bounding box center [56, 109] width 90 height 136
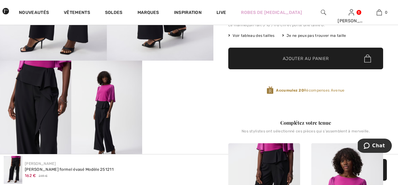
scroll to position [162, 0]
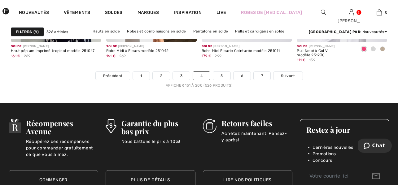
scroll to position [2655, 0]
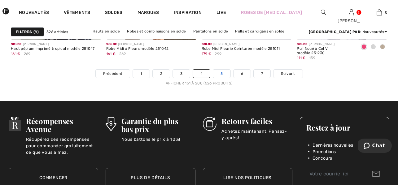
click at [219, 75] on link "5" at bounding box center [221, 74] width 17 height 8
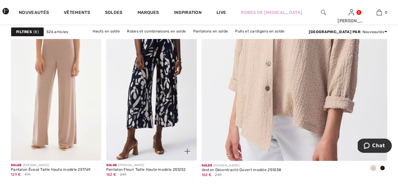
scroll to position [271, 0]
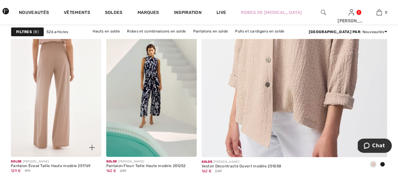
click at [59, 106] on img at bounding box center [56, 89] width 90 height 136
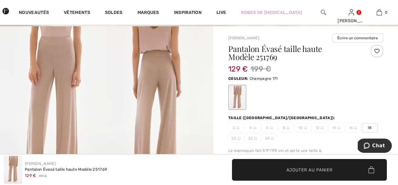
scroll to position [35, 0]
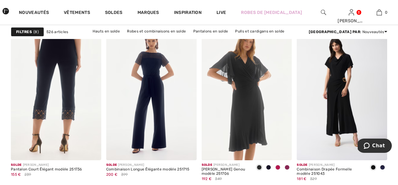
scroll to position [857, 0]
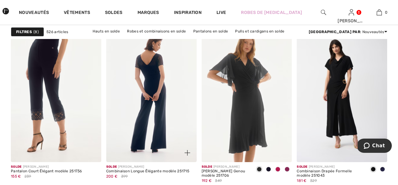
click at [139, 105] on img at bounding box center [151, 95] width 90 height 136
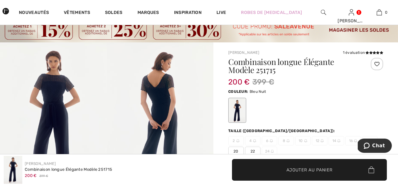
scroll to position [19, 0]
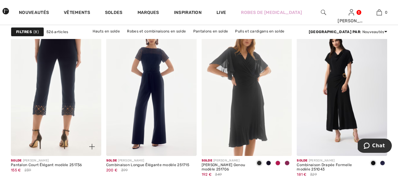
scroll to position [850, 0]
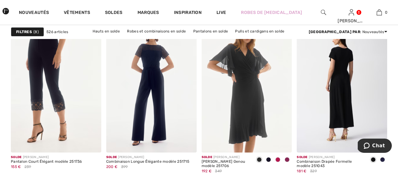
click at [337, 94] on img at bounding box center [341, 85] width 90 height 136
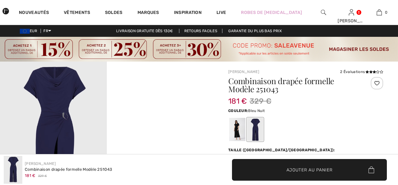
checkbox input "true"
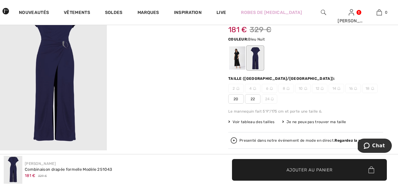
scroll to position [64, 0]
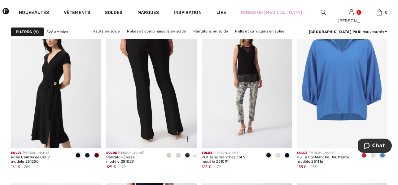
scroll to position [1786, 0]
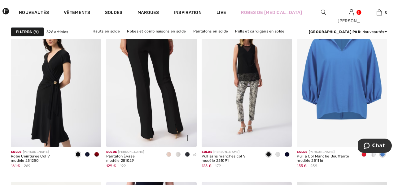
click at [150, 95] on img at bounding box center [151, 80] width 90 height 136
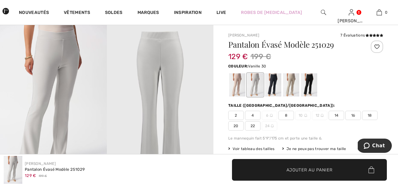
scroll to position [39, 0]
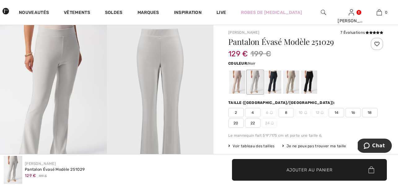
click at [310, 86] on div at bounding box center [309, 82] width 16 height 23
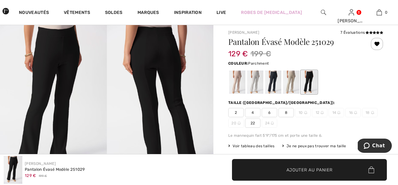
click at [234, 86] on div at bounding box center [237, 82] width 16 height 23
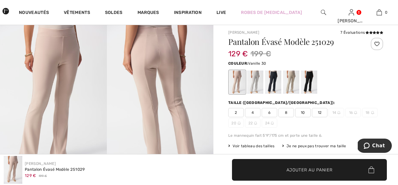
click at [256, 85] on div at bounding box center [255, 82] width 16 height 23
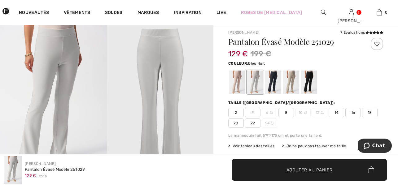
click at [271, 84] on div at bounding box center [273, 82] width 16 height 23
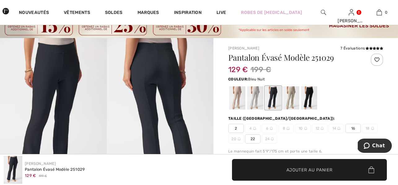
scroll to position [23, 0]
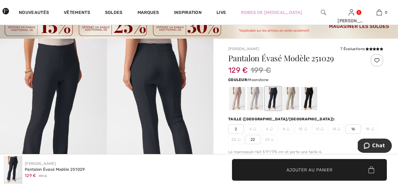
click at [290, 102] on div at bounding box center [291, 98] width 16 height 23
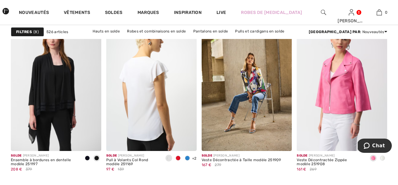
scroll to position [2188, 0]
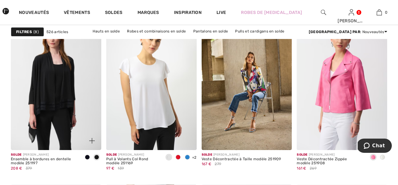
click at [58, 88] on img at bounding box center [56, 83] width 90 height 136
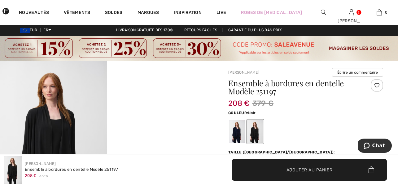
scroll to position [9, 0]
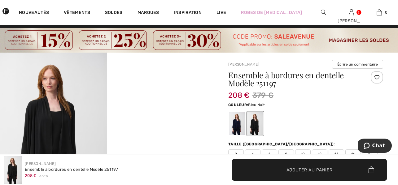
click at [236, 126] on div at bounding box center [237, 123] width 16 height 23
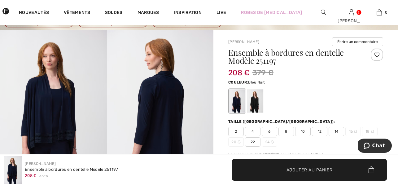
scroll to position [30, 0]
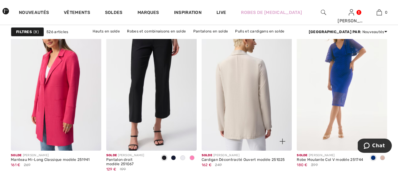
scroll to position [2375, 0]
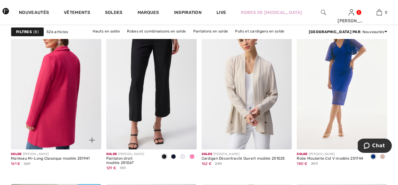
click at [66, 104] on img at bounding box center [56, 82] width 90 height 136
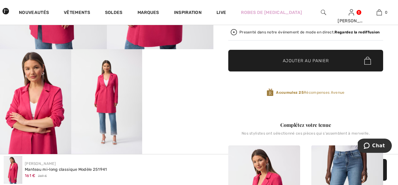
scroll to position [174, 0]
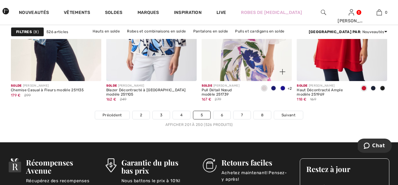
scroll to position [2598, 0]
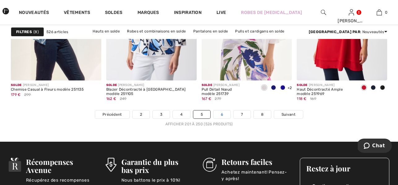
click at [223, 114] on link "6" at bounding box center [221, 114] width 17 height 8
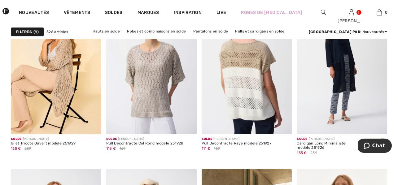
scroll to position [886, 0]
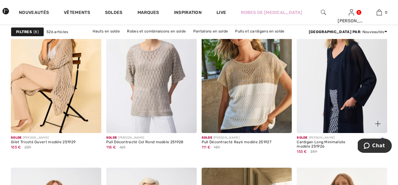
click at [359, 90] on img at bounding box center [341, 66] width 90 height 136
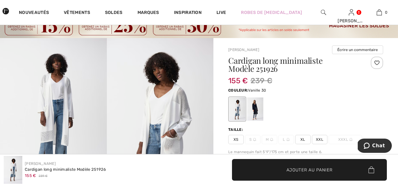
scroll to position [16, 0]
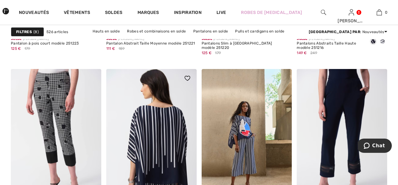
scroll to position [1901, 0]
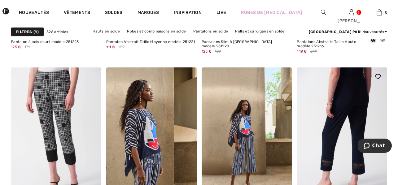
click at [334, 132] on img at bounding box center [341, 135] width 90 height 136
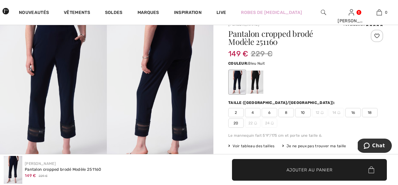
scroll to position [48, 0]
click at [257, 87] on div at bounding box center [255, 81] width 16 height 23
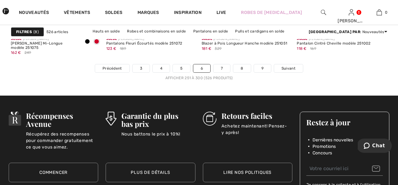
scroll to position [2663, 0]
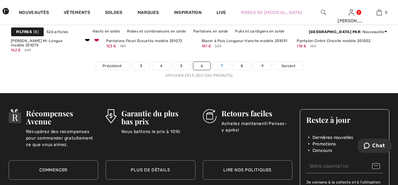
click at [215, 67] on link "7" at bounding box center [221, 66] width 17 height 8
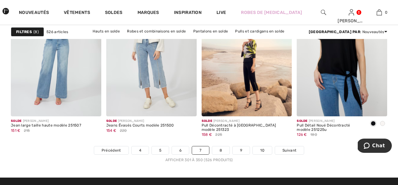
scroll to position [2566, 0]
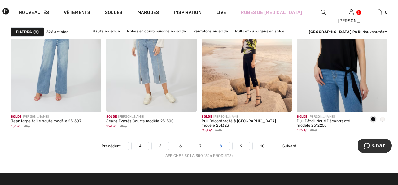
click at [214, 147] on link "8" at bounding box center [220, 146] width 17 height 8
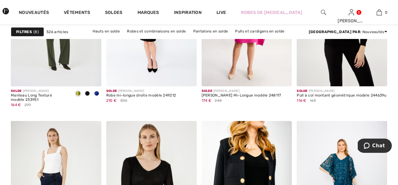
scroll to position [935, 0]
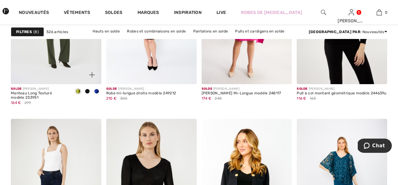
click at [97, 90] on span at bounding box center [96, 91] width 5 height 5
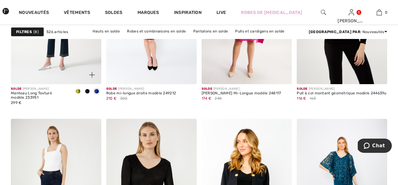
click at [71, 64] on img at bounding box center [56, 17] width 90 height 136
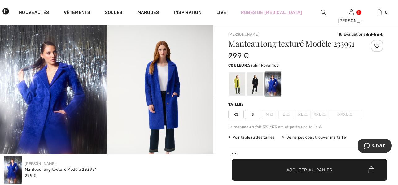
scroll to position [41, 0]
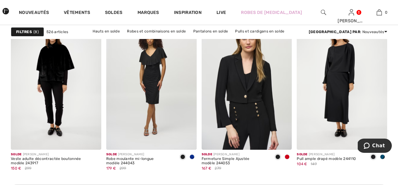
scroll to position [1958, 0]
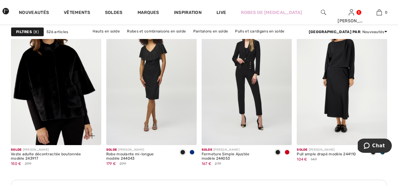
click at [72, 99] on img at bounding box center [56, 78] width 90 height 136
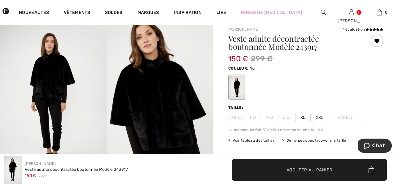
scroll to position [41, 0]
